Goal: Navigation & Orientation: Find specific page/section

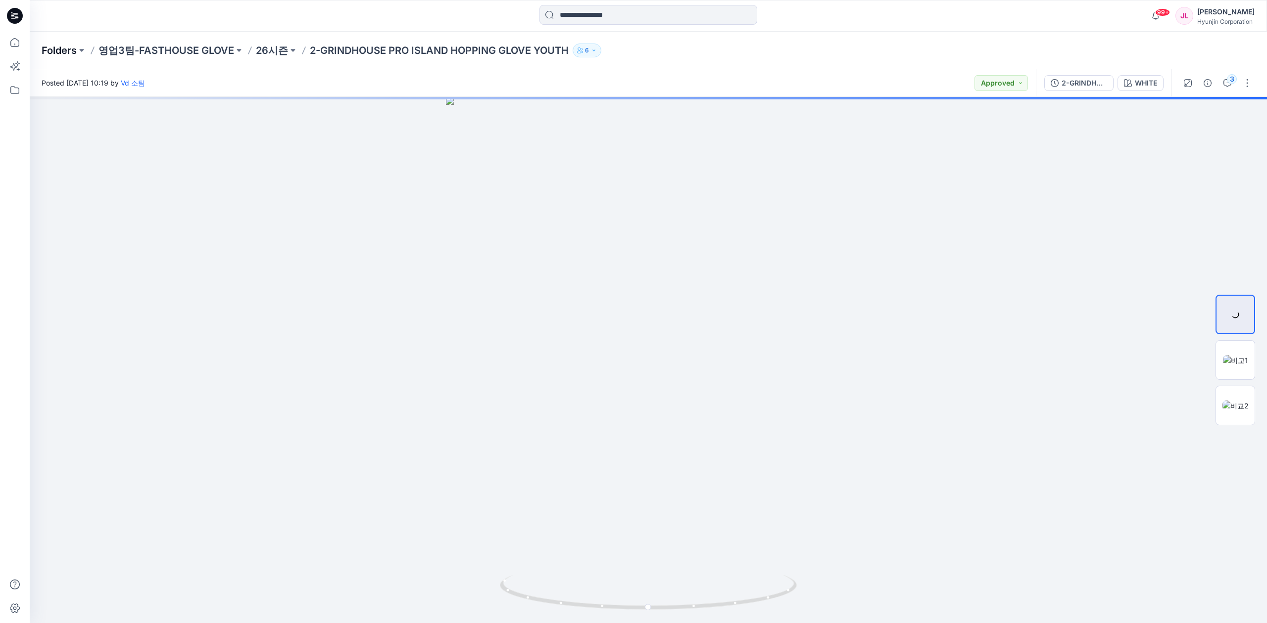
click at [72, 45] on p "Folders" at bounding box center [59, 51] width 35 height 14
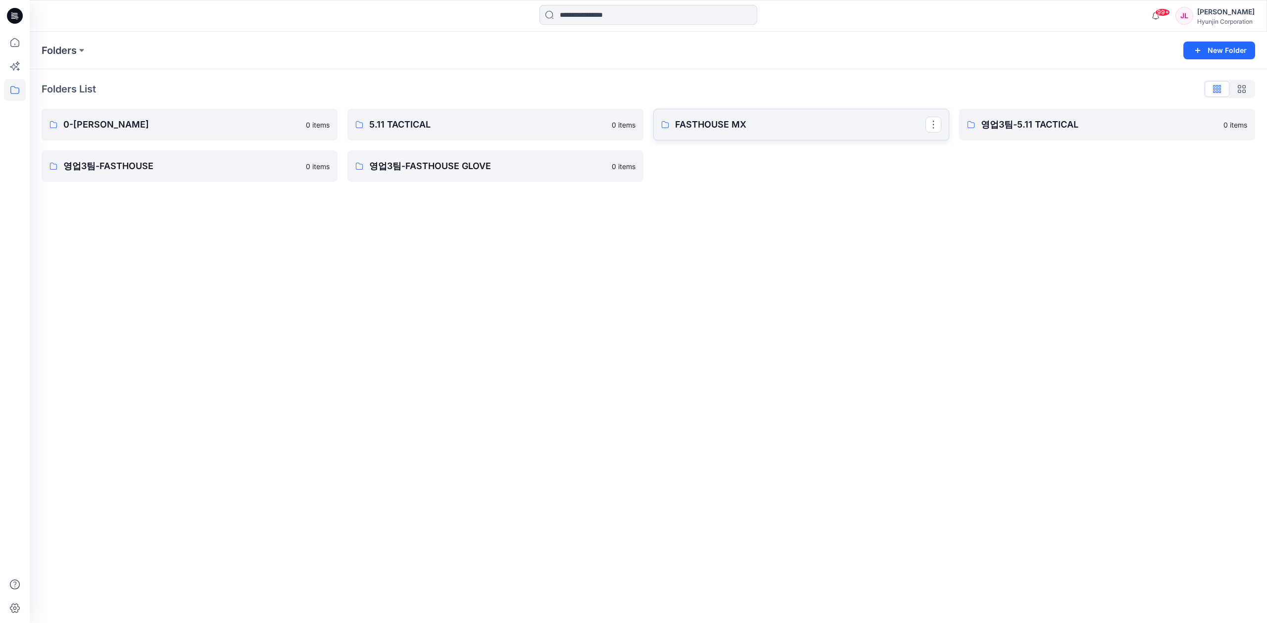
click at [722, 133] on link "FASTHOUSE MX" at bounding box center [801, 125] width 296 height 32
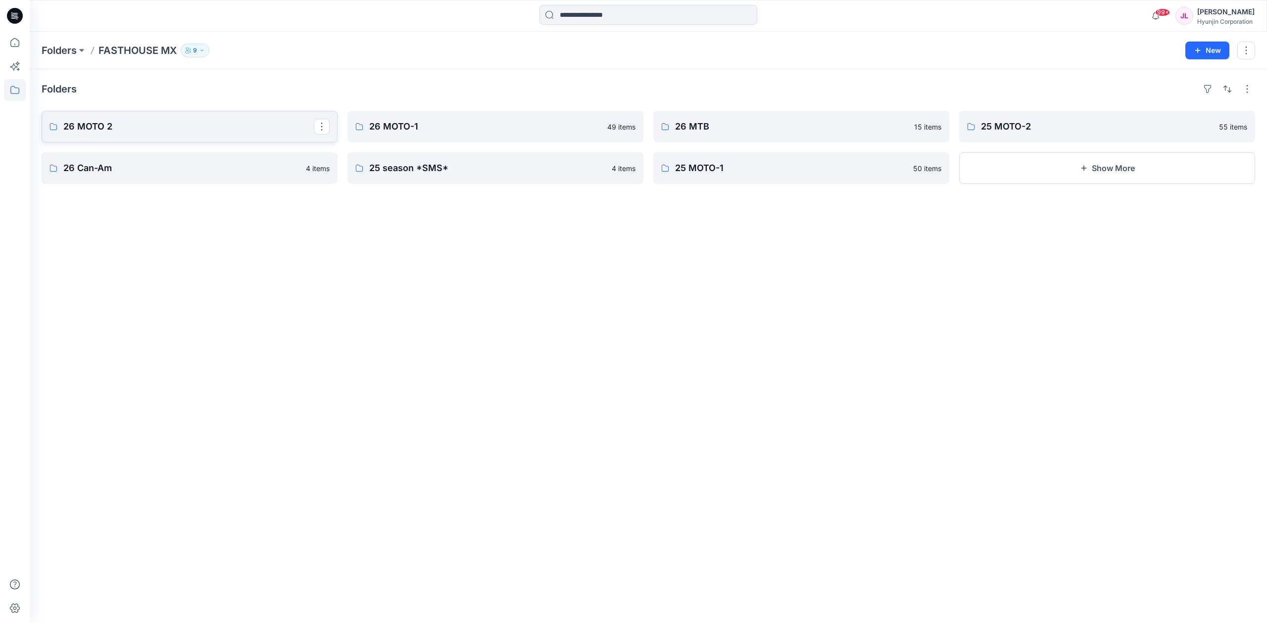
click at [182, 129] on p "26 MOTO 2" at bounding box center [188, 127] width 250 height 14
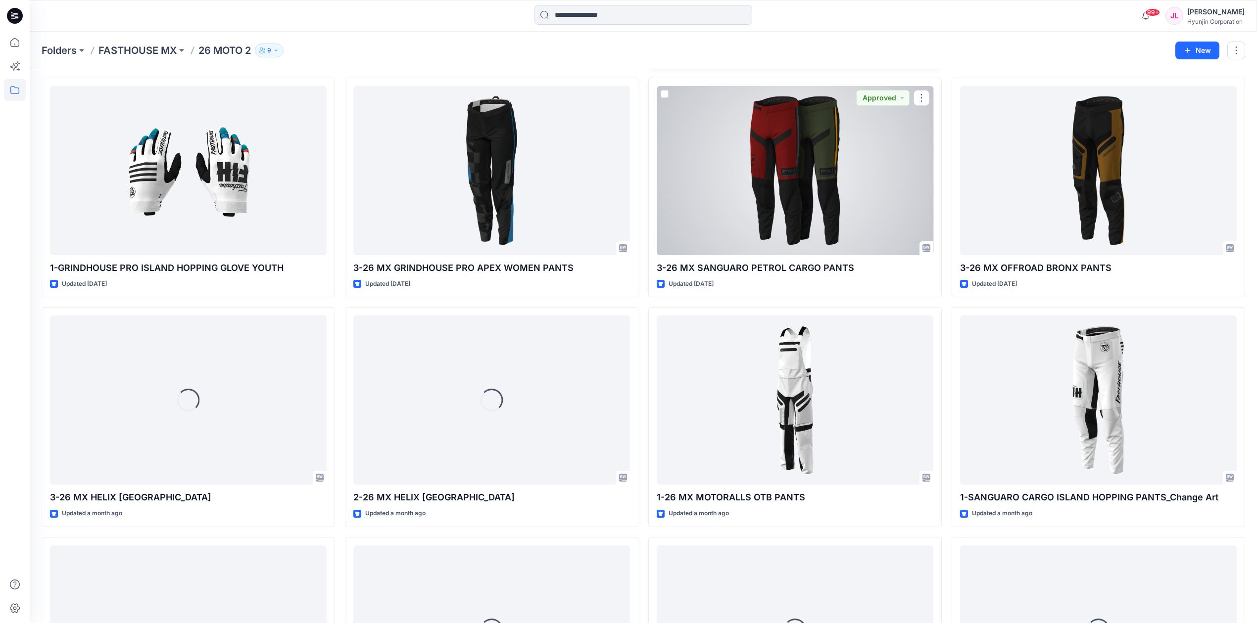
scroll to position [527, 0]
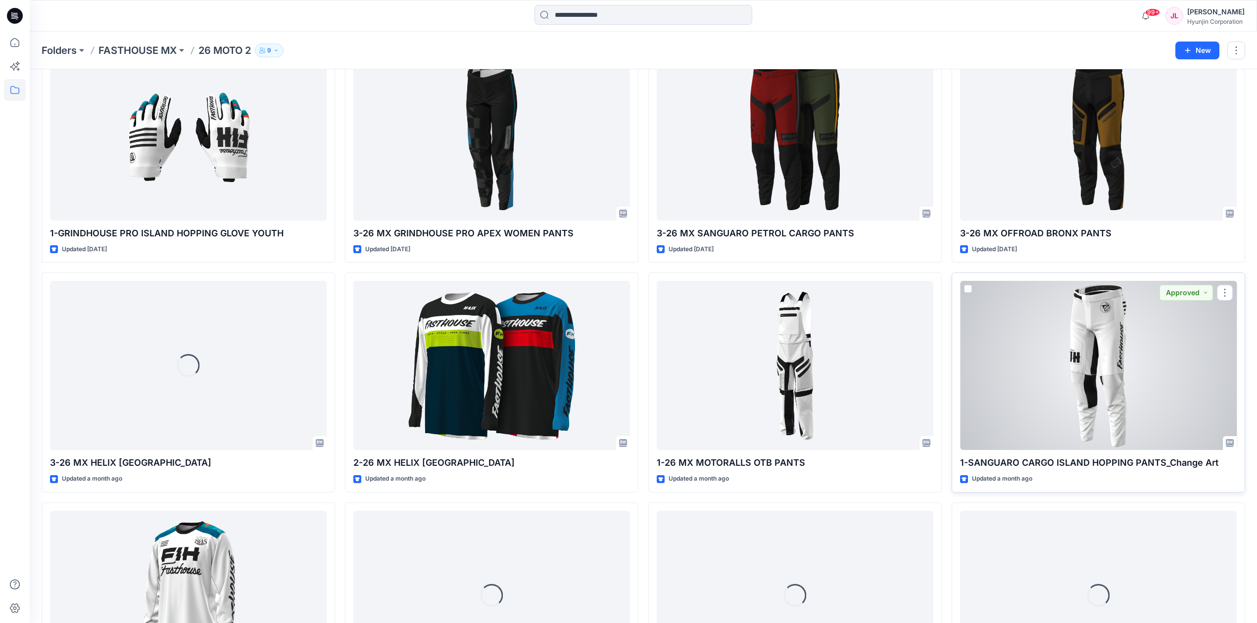
click at [990, 347] on div at bounding box center [1098, 365] width 277 height 169
